Goal: Task Accomplishment & Management: Complete application form

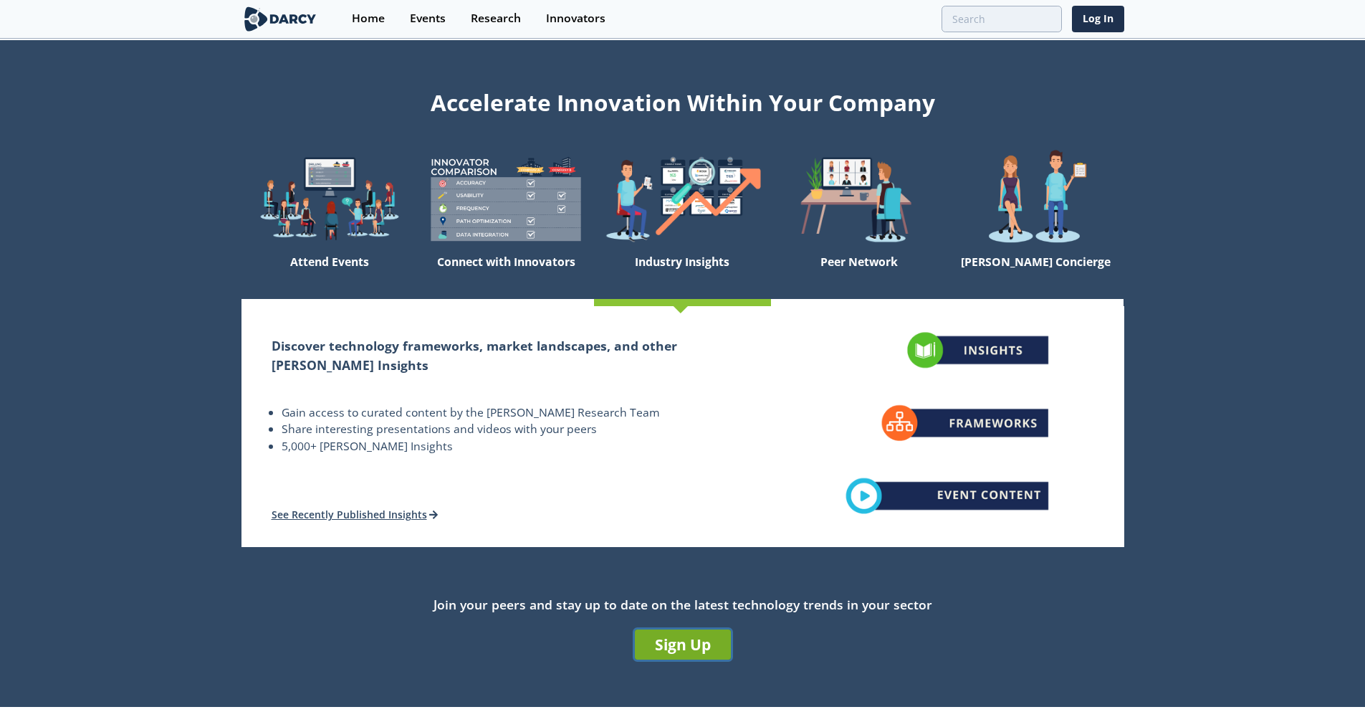
click at [684, 639] on link "Sign Up" at bounding box center [683, 644] width 96 height 30
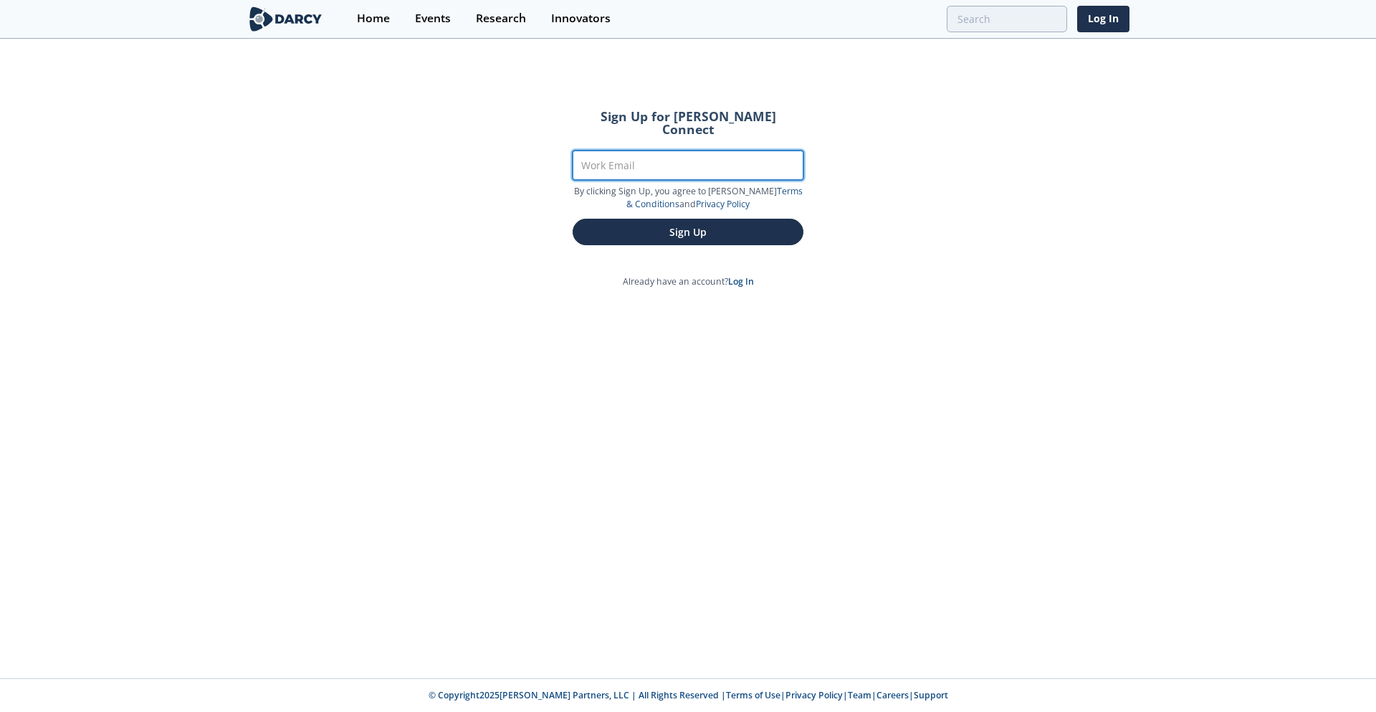
click at [693, 152] on input "Work Email" at bounding box center [688, 164] width 231 height 29
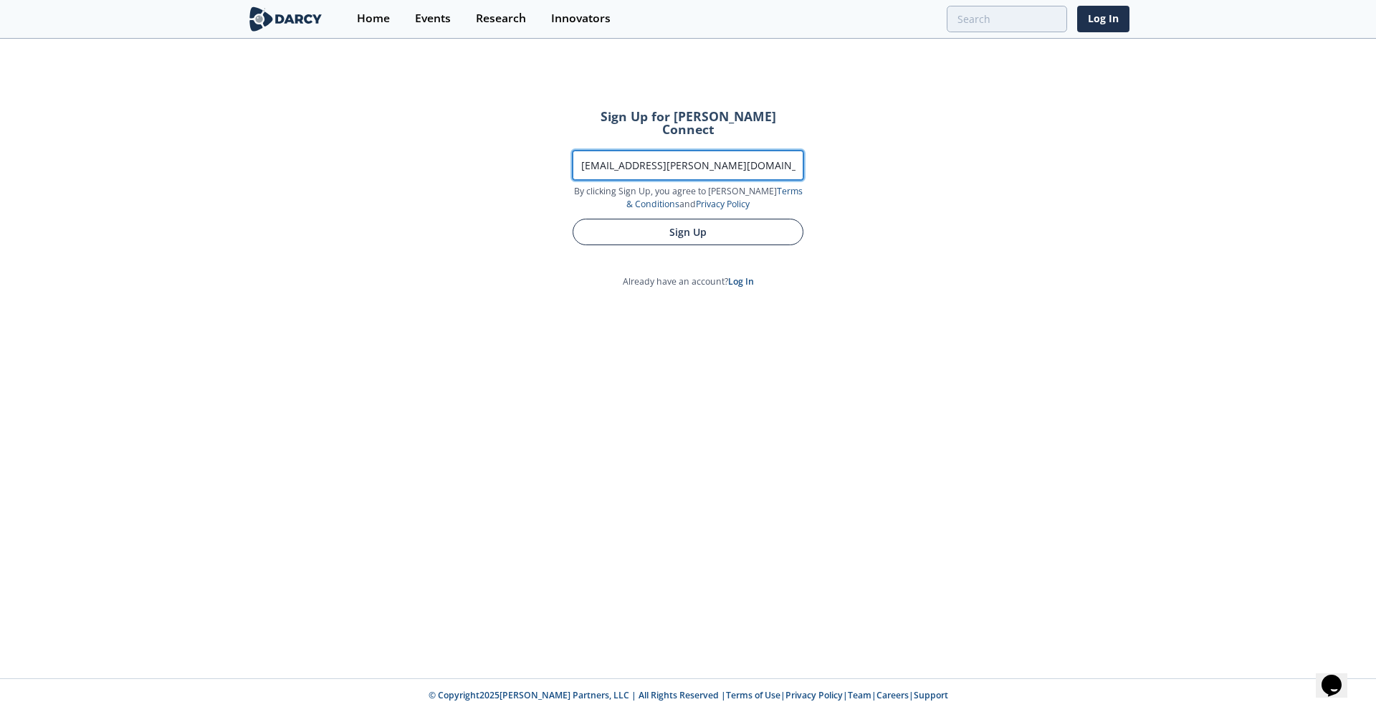
type input "[EMAIL_ADDRESS][PERSON_NAME][DOMAIN_NAME]"
click at [657, 227] on button "Sign Up" at bounding box center [688, 232] width 231 height 27
click at [713, 221] on button "Sign Up" at bounding box center [688, 232] width 231 height 27
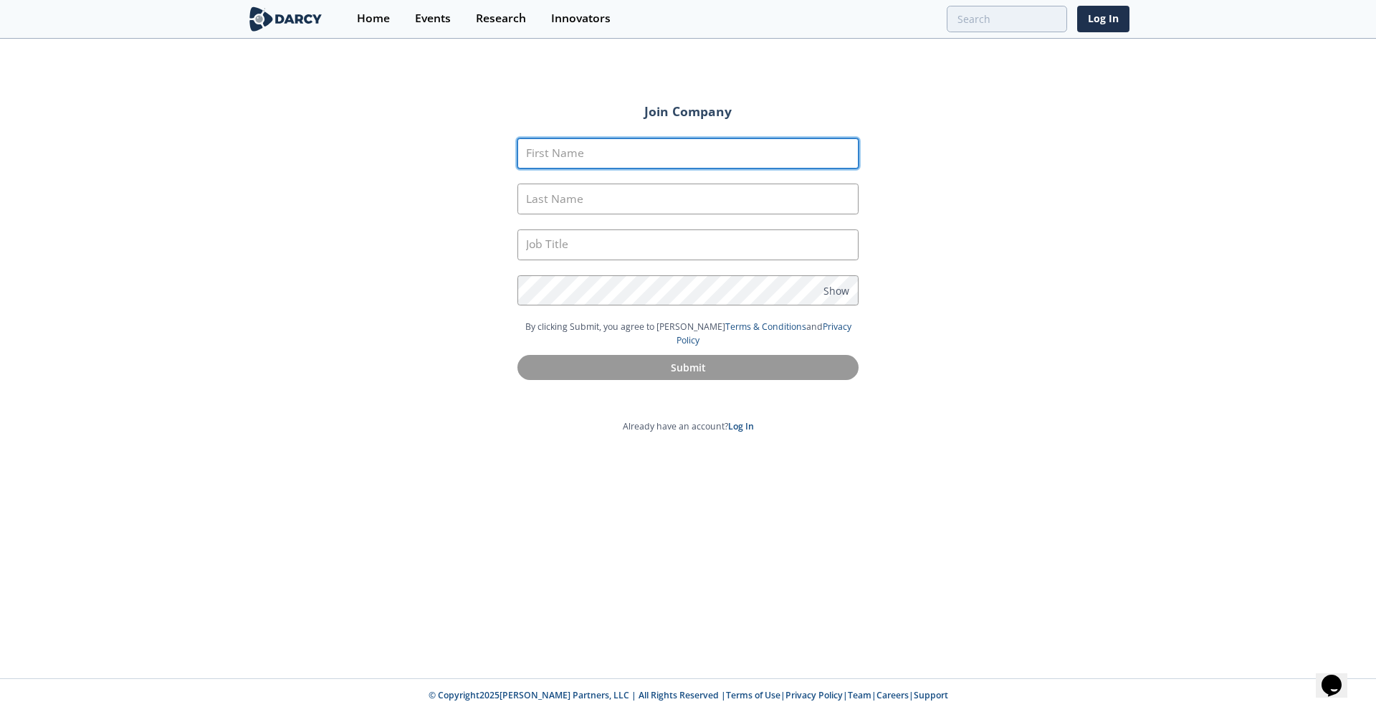
click at [645, 156] on input "First Name" at bounding box center [687, 153] width 341 height 31
type input "[PERSON_NAME]"
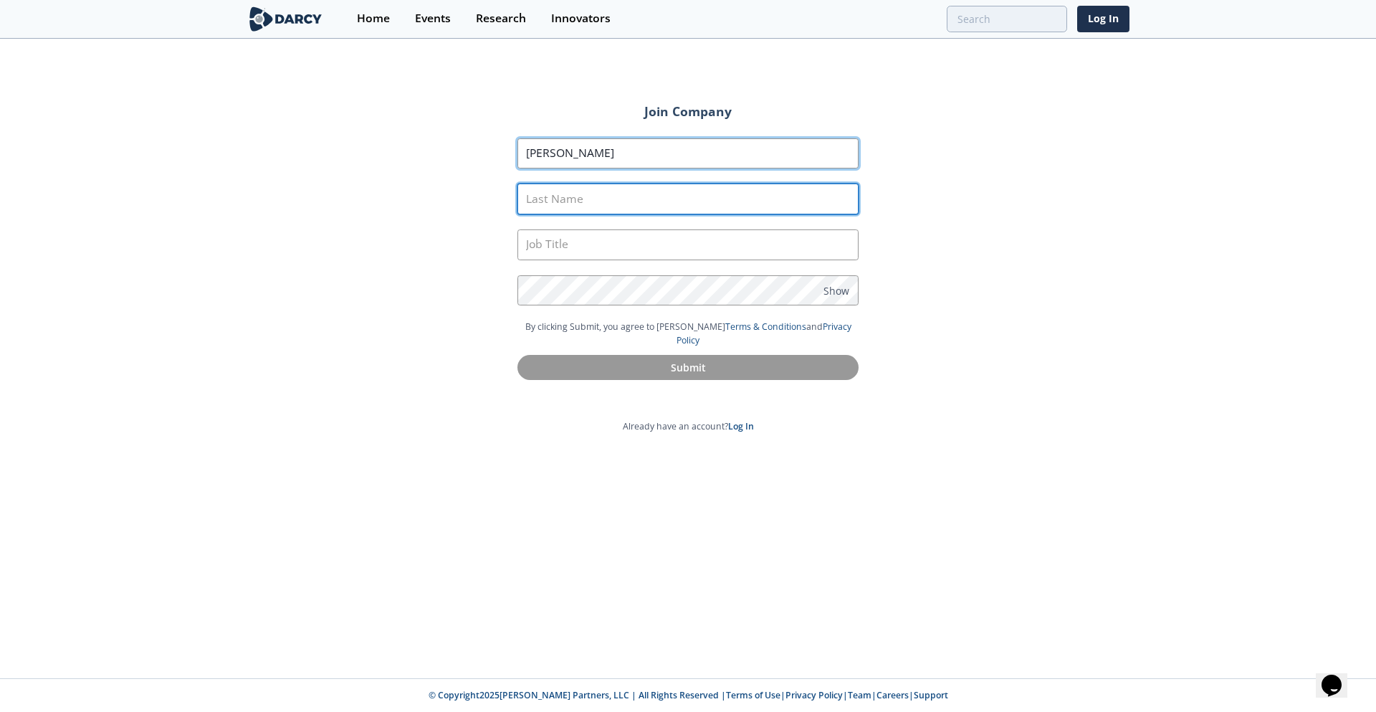
type input "[PERSON_NAME]"
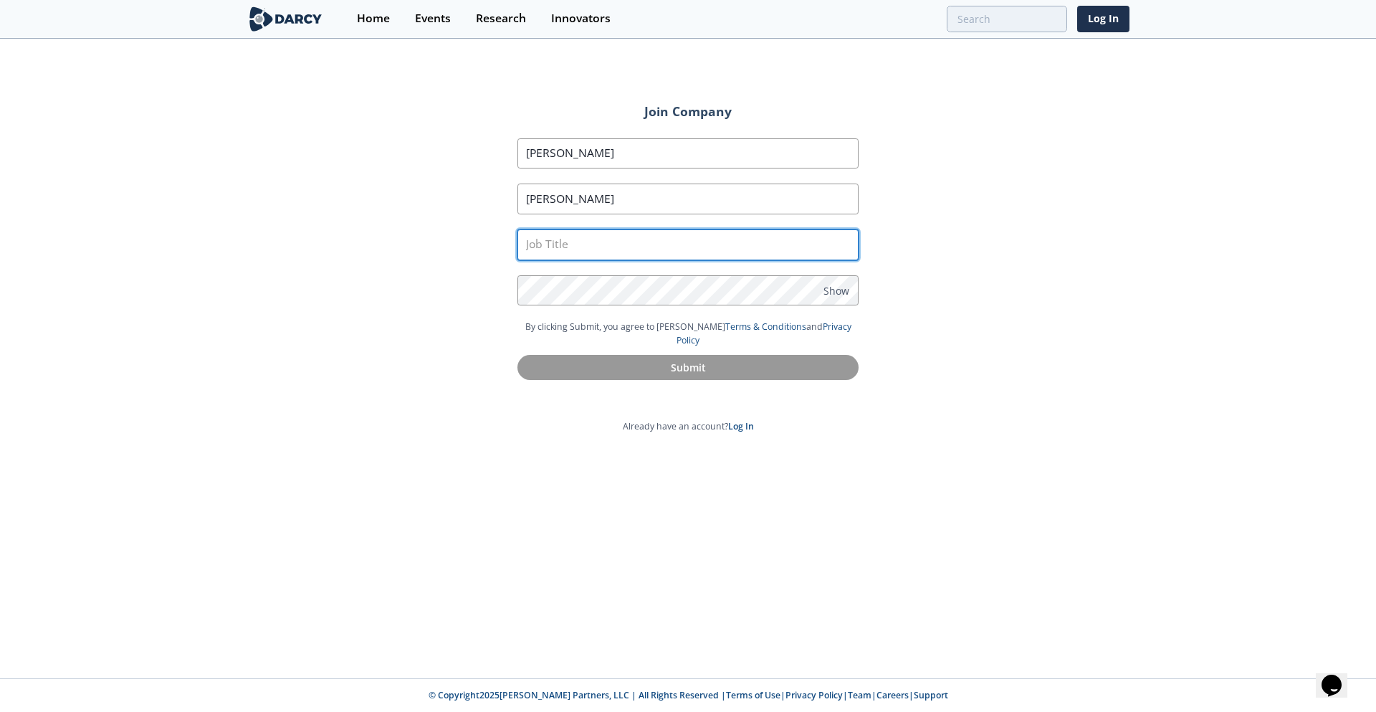
click at [641, 243] on input "text" at bounding box center [687, 244] width 341 height 31
type input "RESERVOIR STUDIES ENGINEER EXPERT"
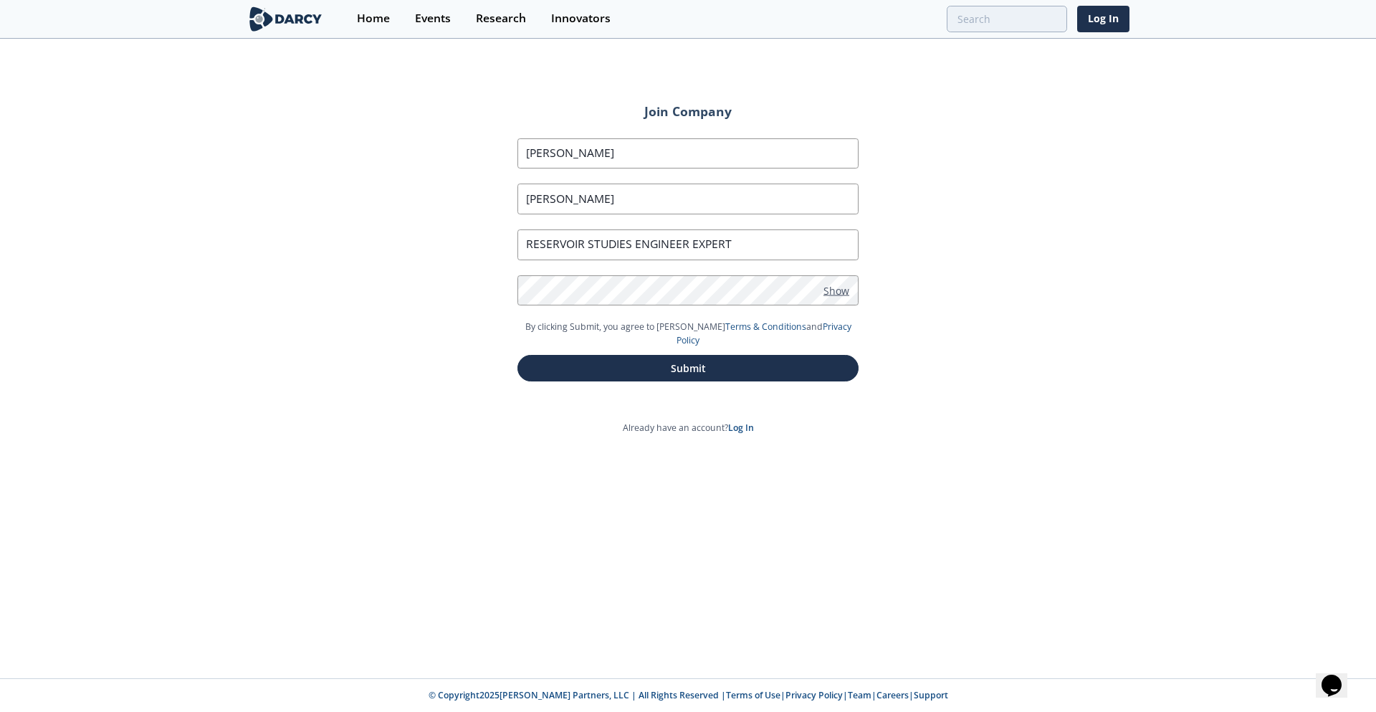
click at [841, 290] on span "Show" at bounding box center [836, 289] width 26 height 15
click at [489, 278] on div "Join Company First Name [PERSON_NAME] Last Name [PERSON_NAME] Job Title RESERVO…" at bounding box center [687, 250] width 421 height 321
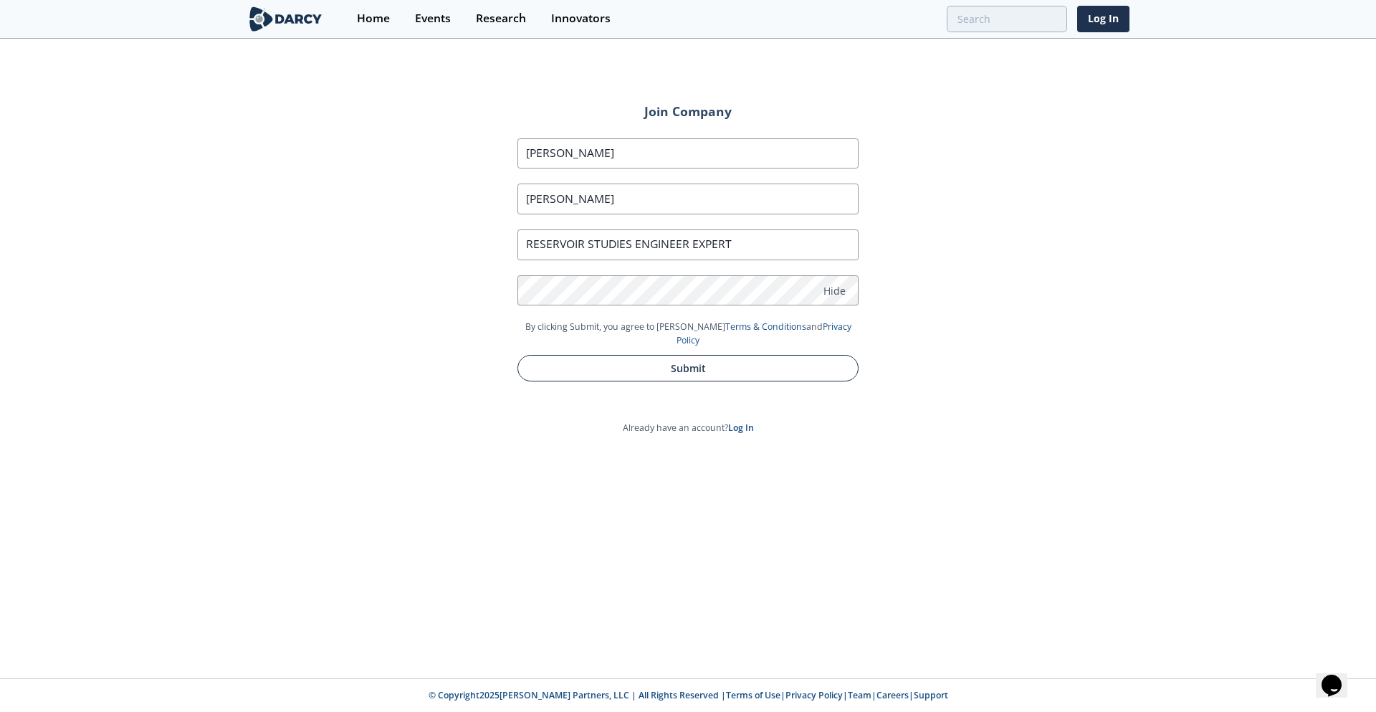
click at [712, 359] on button "Submit" at bounding box center [687, 368] width 341 height 27
type input "[PERSON_NAME]"
